Goal: Transaction & Acquisition: Purchase product/service

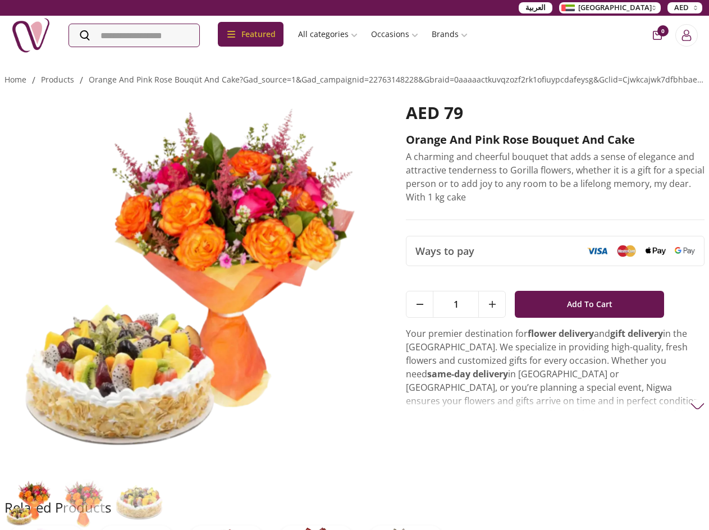
click at [35, 32] on img at bounding box center [30, 35] width 39 height 39
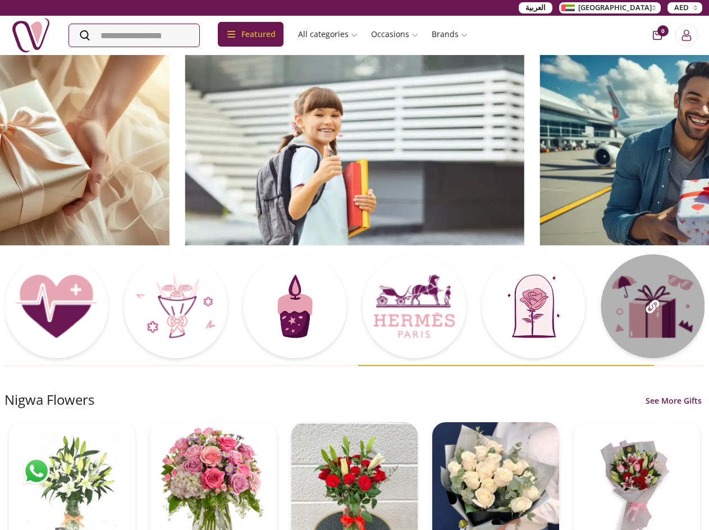
click at [650, 309] on icon at bounding box center [652, 306] width 13 height 13
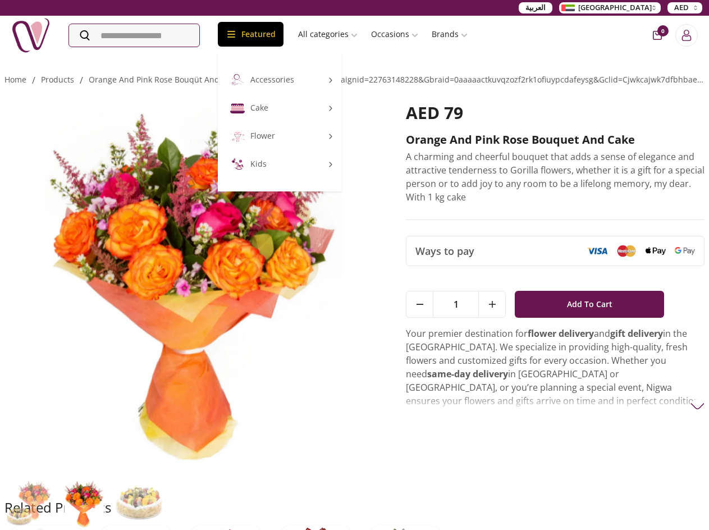
click at [258, 38] on div "Featured" at bounding box center [251, 34] width 66 height 25
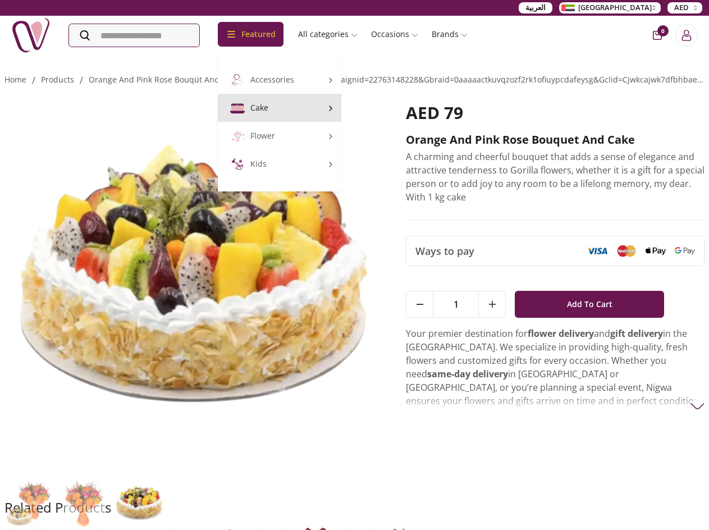
click at [335, 109] on icon at bounding box center [331, 108] width 8 height 8
